Goal: Task Accomplishment & Management: Use online tool/utility

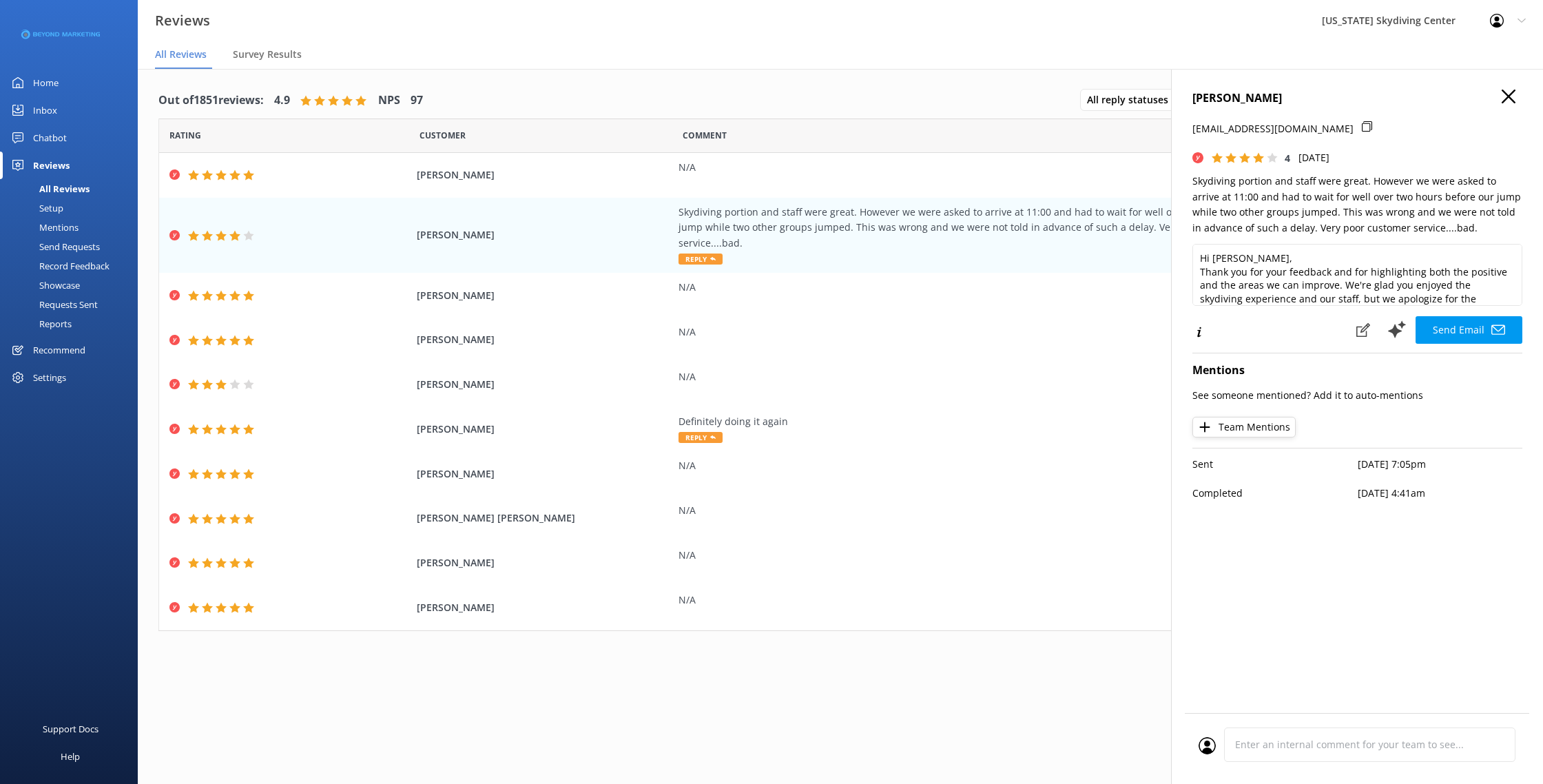
scroll to position [89, 0]
click at [472, 82] on div "Out of 1851 reviews: 4.9 NPS 97 All reply statuses All reply statuses Needs a r…" at bounding box center [841, 379] width 1406 height 621
click at [93, 250] on div "Send Requests" at bounding box center [53, 246] width 92 height 19
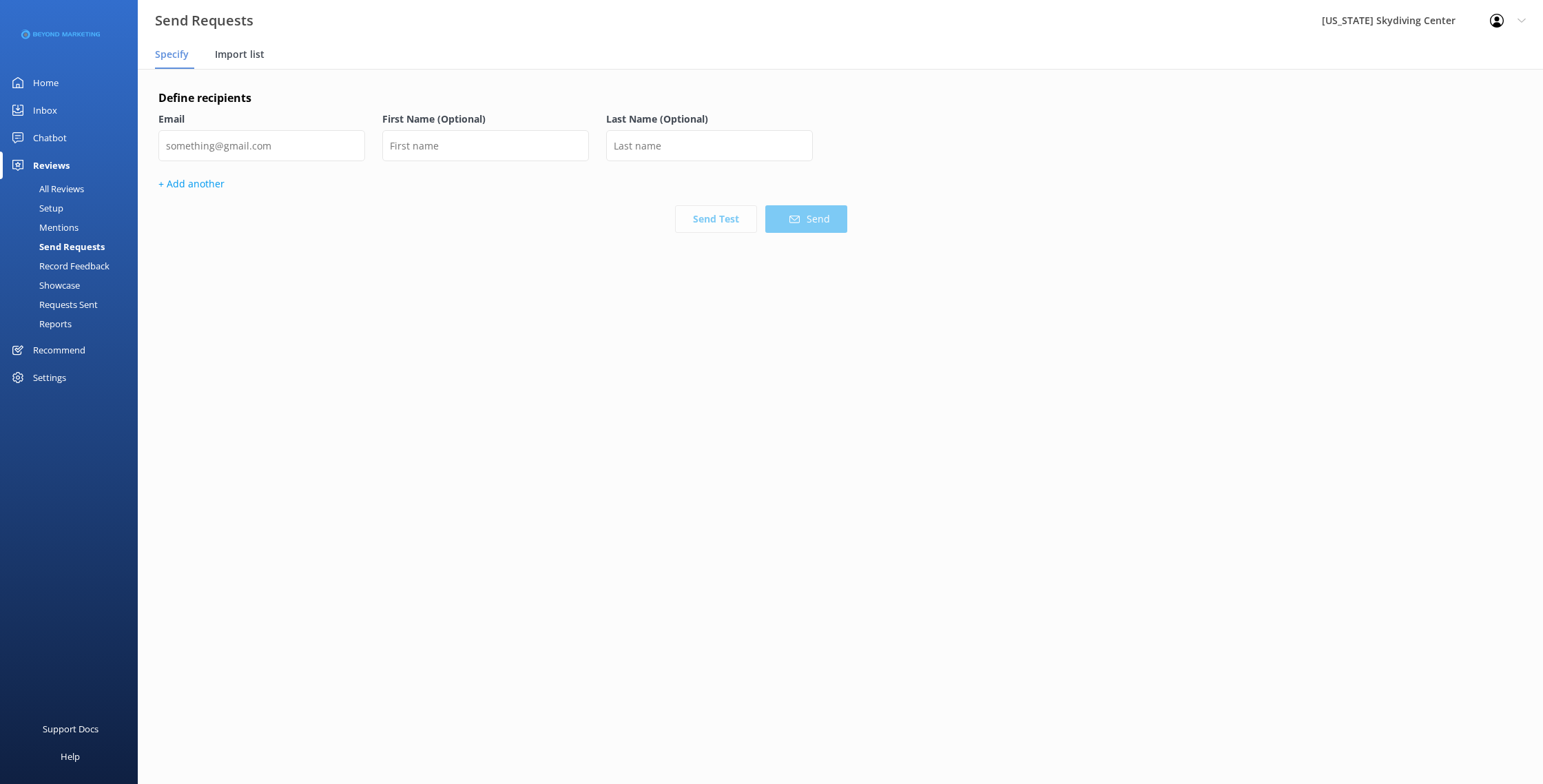
click at [247, 53] on span "Import list" at bounding box center [239, 54] width 49 height 14
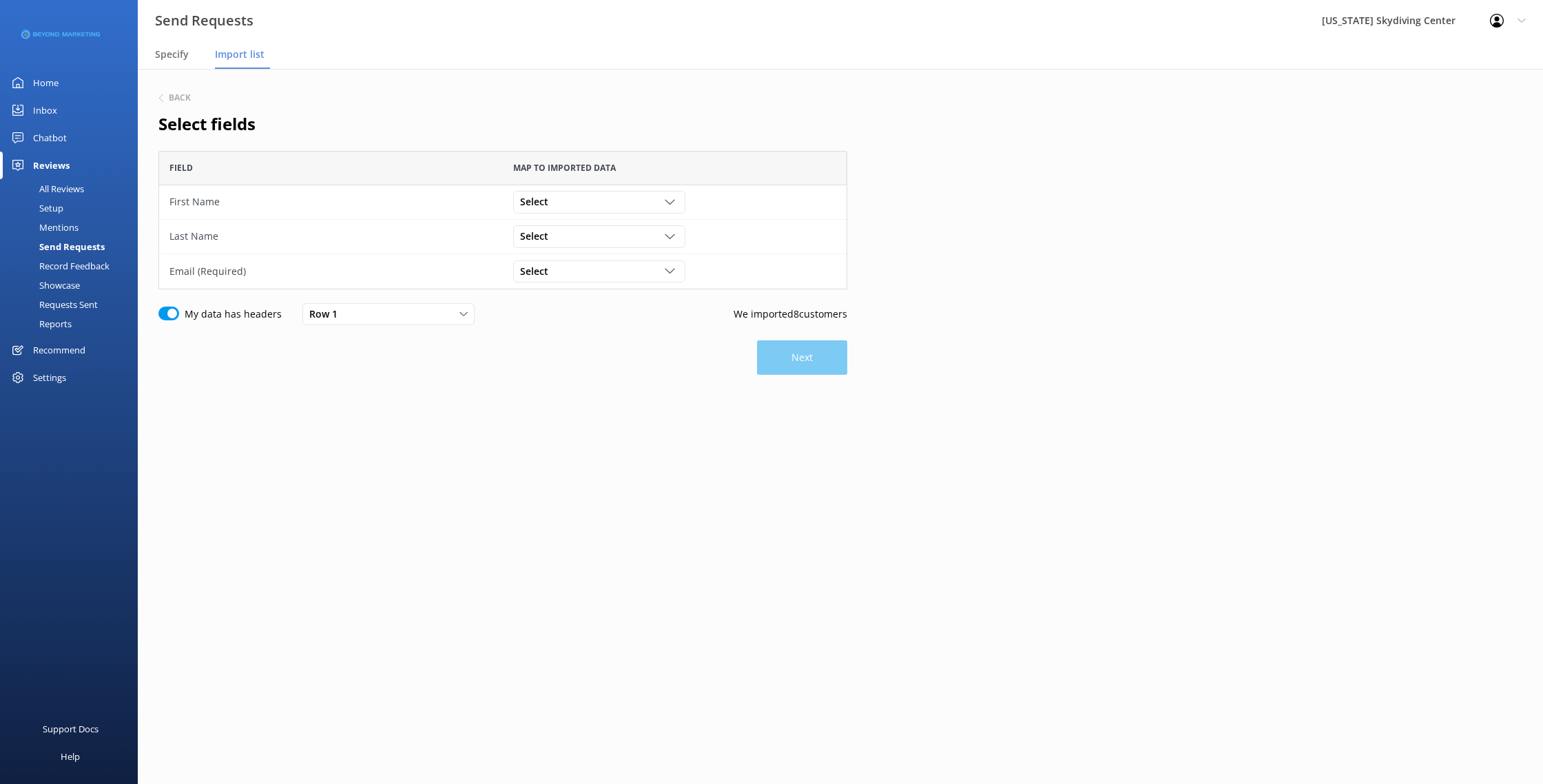
scroll to position [139, 689]
click at [533, 208] on span "Select" at bounding box center [539, 202] width 37 height 15
click at [553, 267] on link "First Name" at bounding box center [598, 258] width 170 height 28
click at [556, 241] on div "Select" at bounding box center [599, 236] width 165 height 15
click at [570, 333] on link "Last Name" at bounding box center [598, 320] width 170 height 28
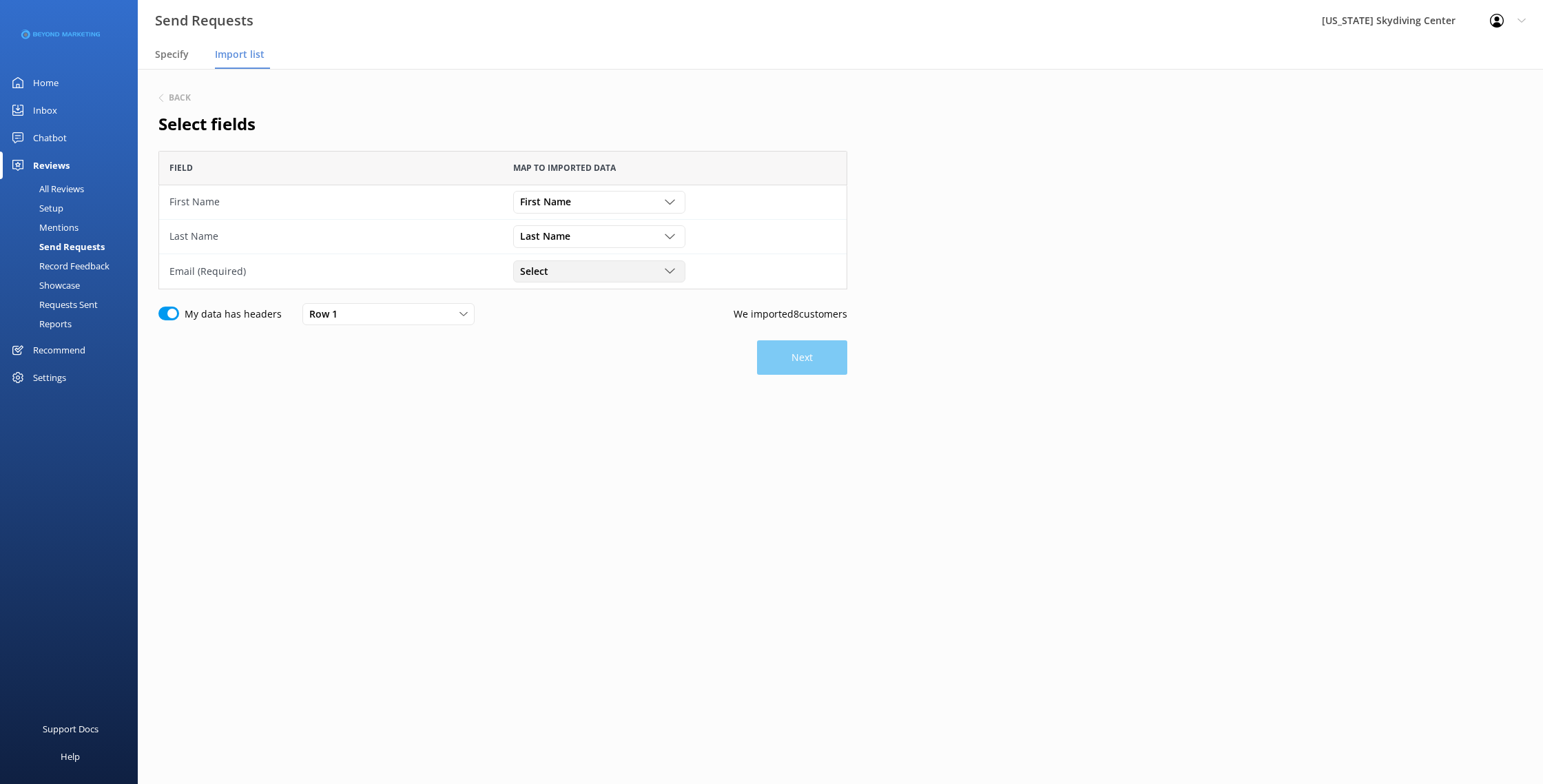
click at [570, 275] on div "Select" at bounding box center [599, 271] width 165 height 15
click at [573, 376] on link "Email" at bounding box center [598, 383] width 170 height 28
click at [838, 369] on button "Next" at bounding box center [802, 357] width 90 height 34
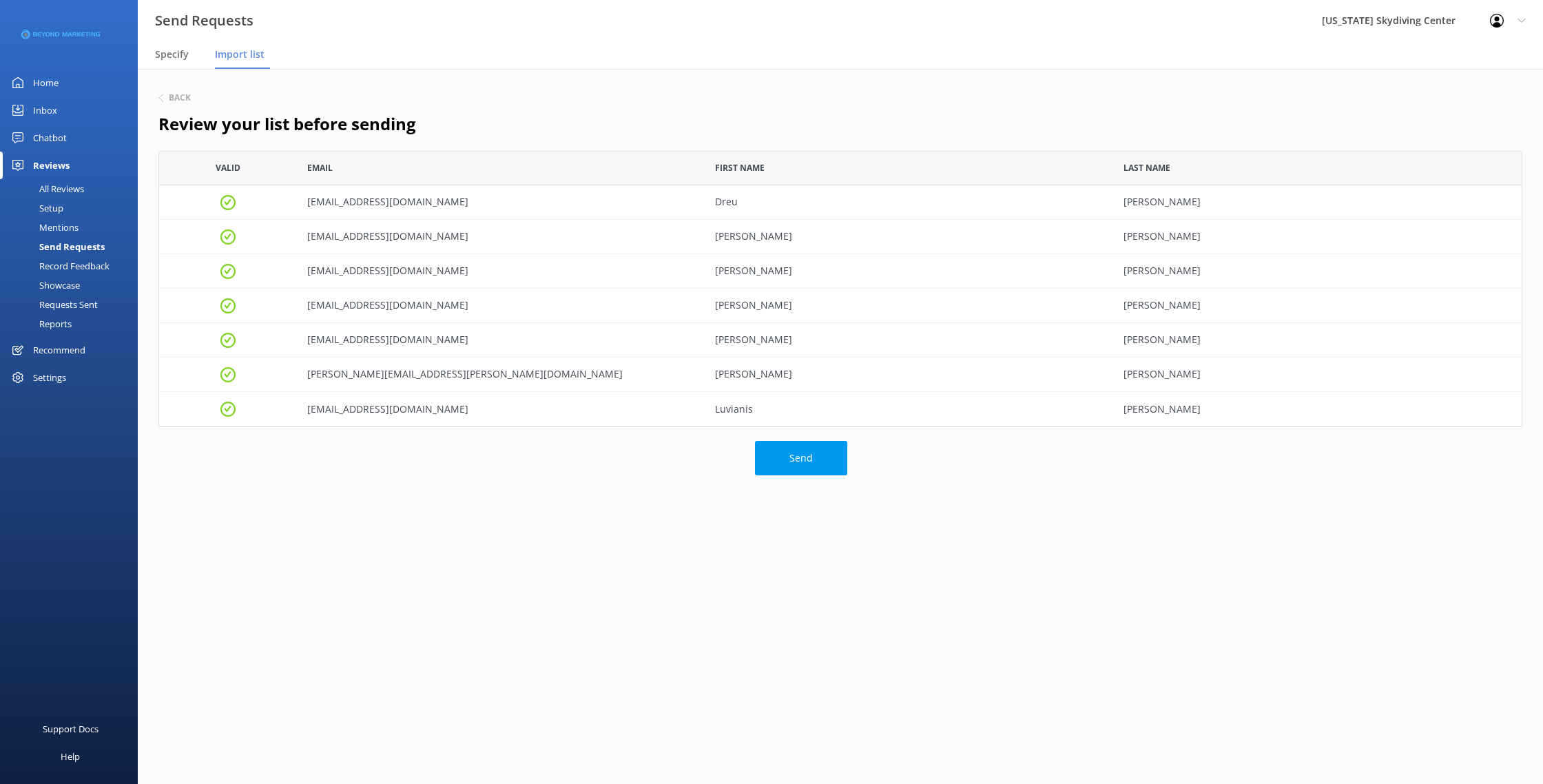
scroll to position [276, 1364]
click at [821, 469] on button "Send" at bounding box center [801, 458] width 93 height 34
